Goal: Task Accomplishment & Management: Manage account settings

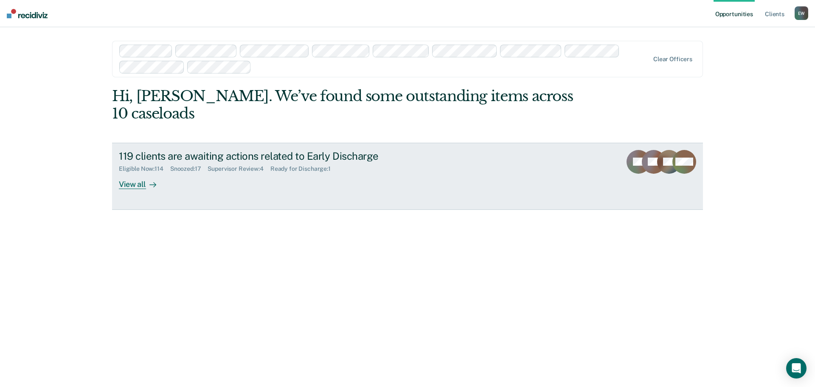
click at [295, 165] on div "Ready for Discharge : 1" at bounding box center [303, 168] width 67 height 7
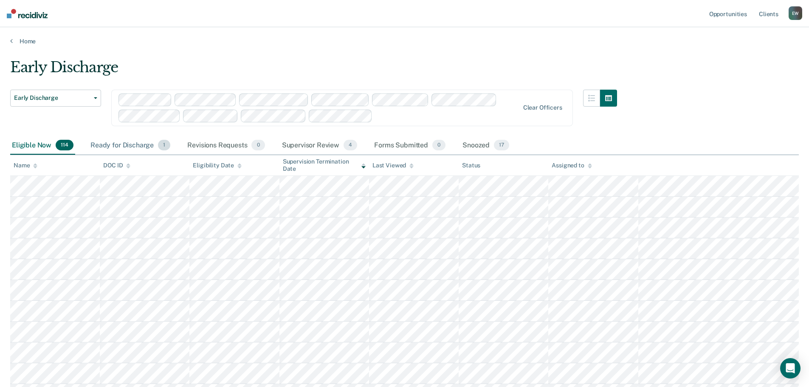
click at [142, 145] on div "Ready for Discharge 1" at bounding box center [130, 145] width 83 height 19
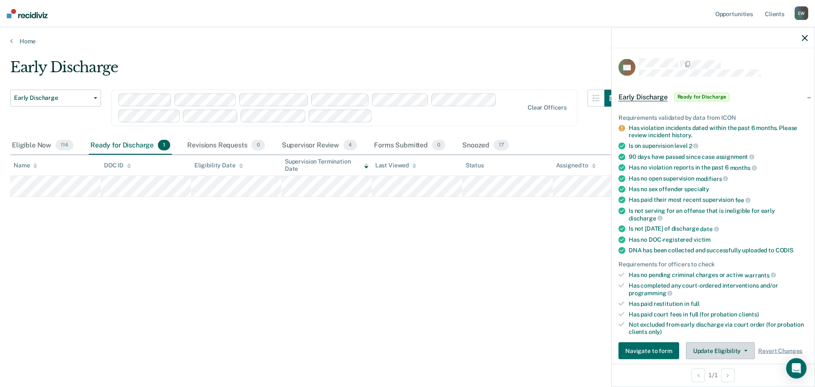
click at [744, 350] on icon "button" at bounding box center [745, 351] width 3 height 2
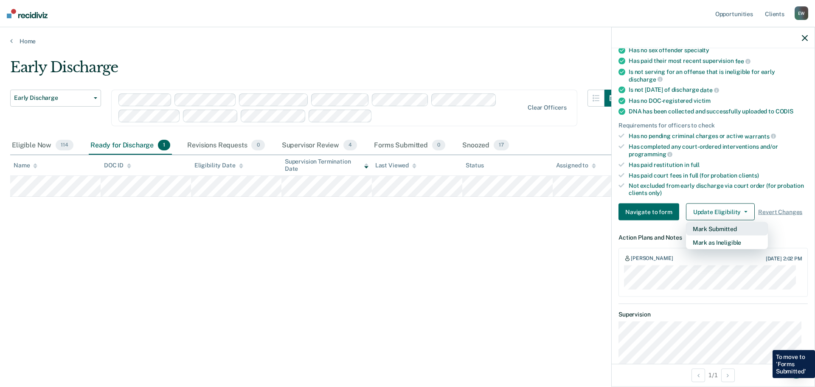
scroll to position [138, 0]
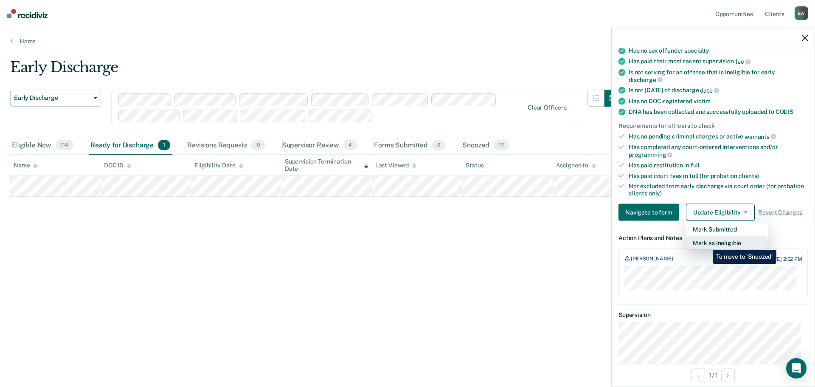
click at [706, 243] on button "Mark as Ineligible" at bounding box center [727, 243] width 82 height 14
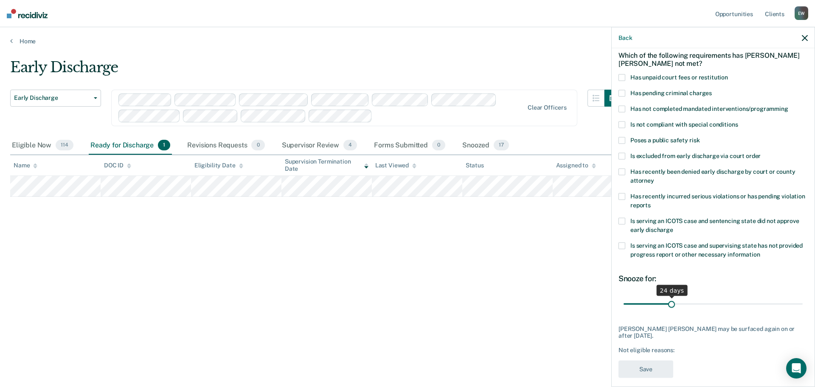
drag, startPoint x: 680, startPoint y: 301, endPoint x: 671, endPoint y: 304, distance: 9.8
click at [671, 304] on input "range" at bounding box center [712, 303] width 179 height 15
click at [666, 305] on input "range" at bounding box center [712, 303] width 179 height 15
click at [663, 305] on input "range" at bounding box center [712, 303] width 179 height 15
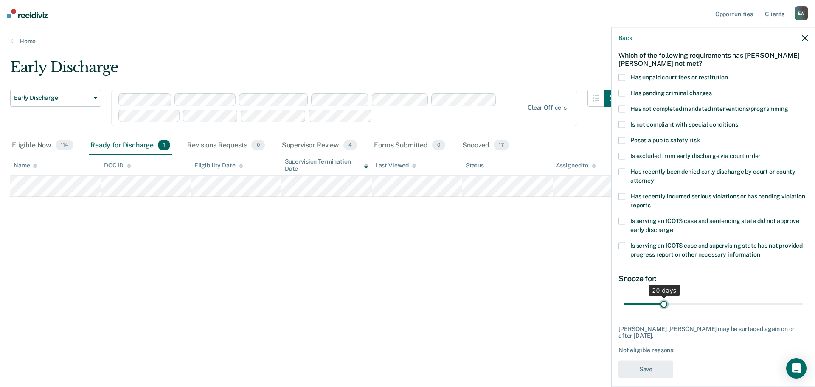
type input "20"
click at [662, 306] on input "range" at bounding box center [712, 303] width 179 height 15
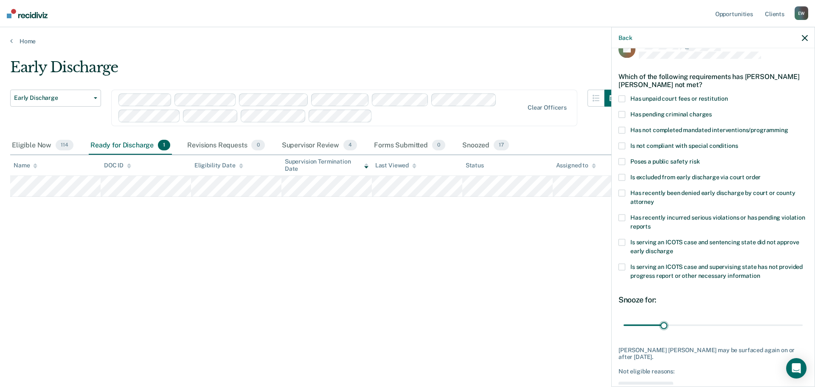
scroll to position [0, 0]
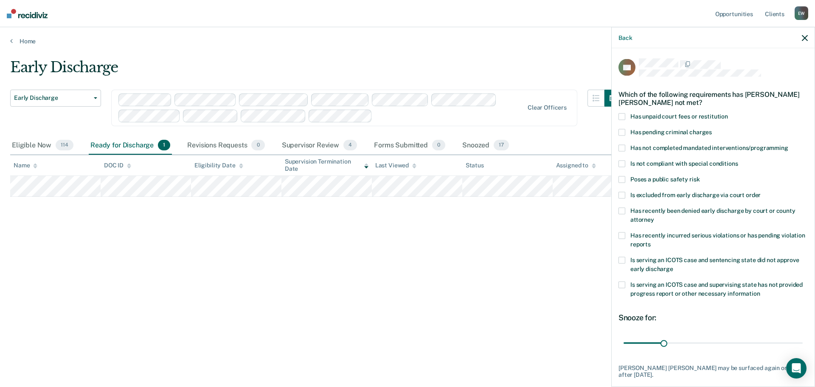
click at [632, 148] on span "Has not completed mandated interventions/programming" at bounding box center [709, 147] width 158 height 7
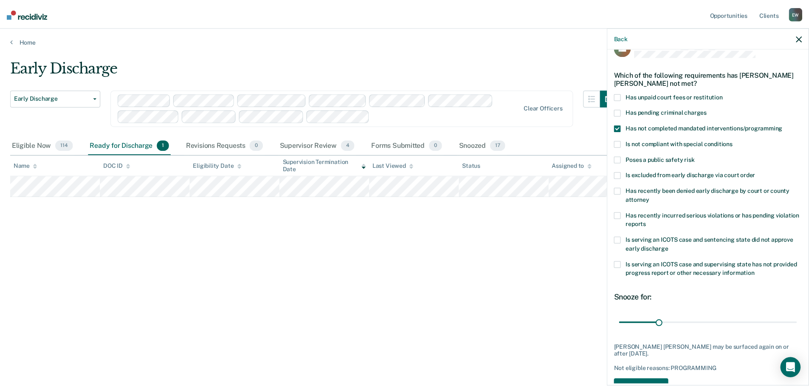
scroll to position [39, 0]
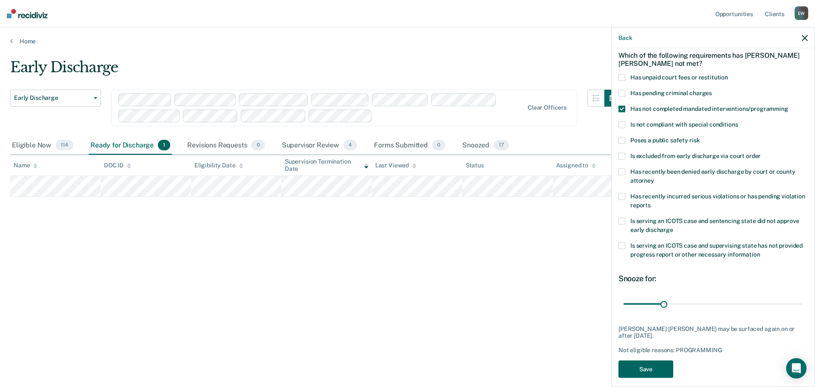
click at [643, 361] on button "Save" at bounding box center [645, 368] width 55 height 17
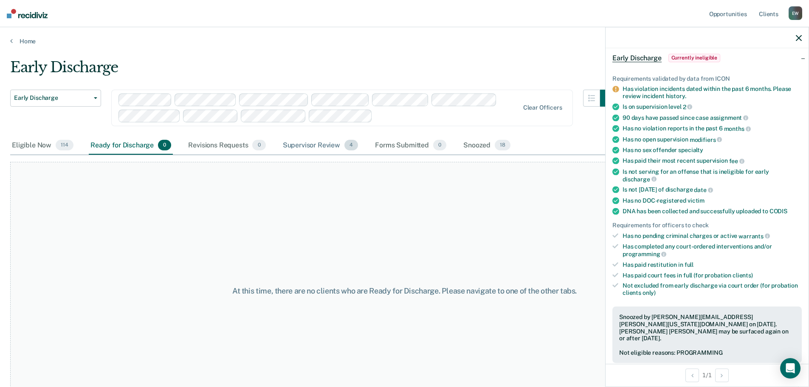
click at [302, 145] on div "Supervisor Review 4" at bounding box center [320, 145] width 79 height 19
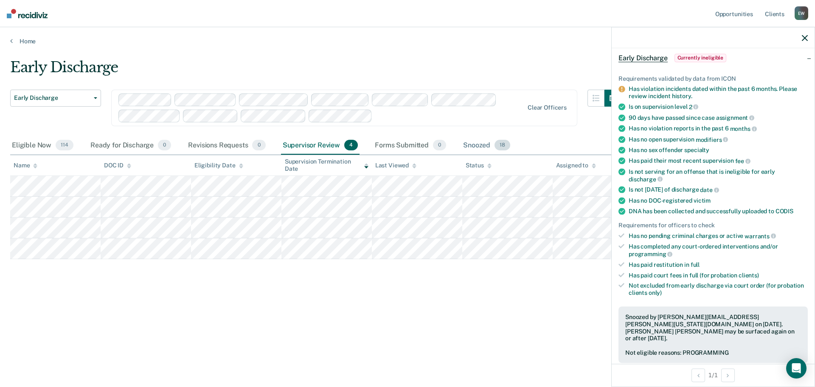
click at [477, 143] on div "Snoozed 18" at bounding box center [486, 145] width 51 height 19
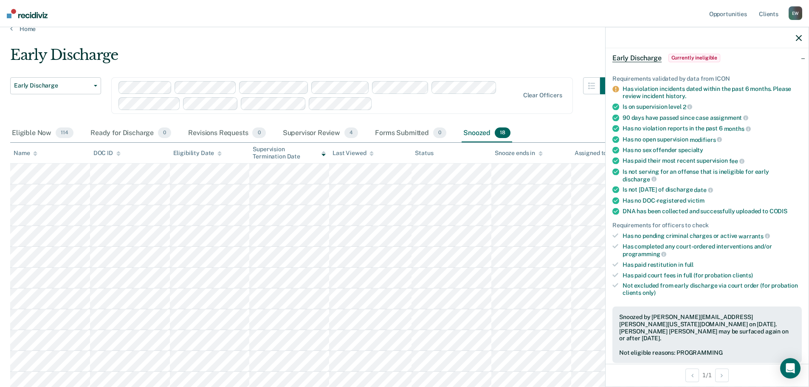
scroll to position [0, 0]
